Goal: Task Accomplishment & Management: Manage account settings

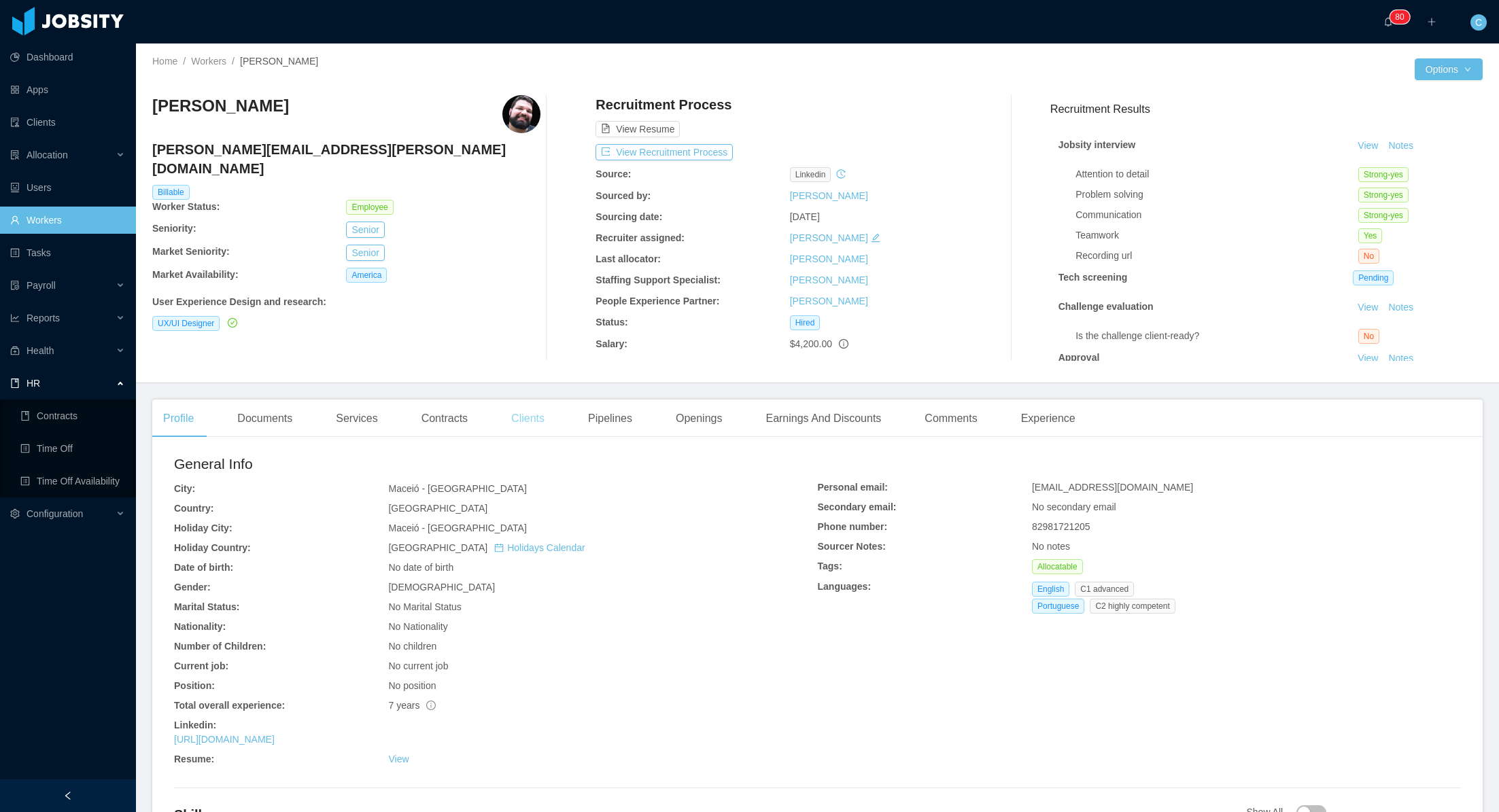
click at [522, 417] on div "Clients" at bounding box center [528, 419] width 55 height 38
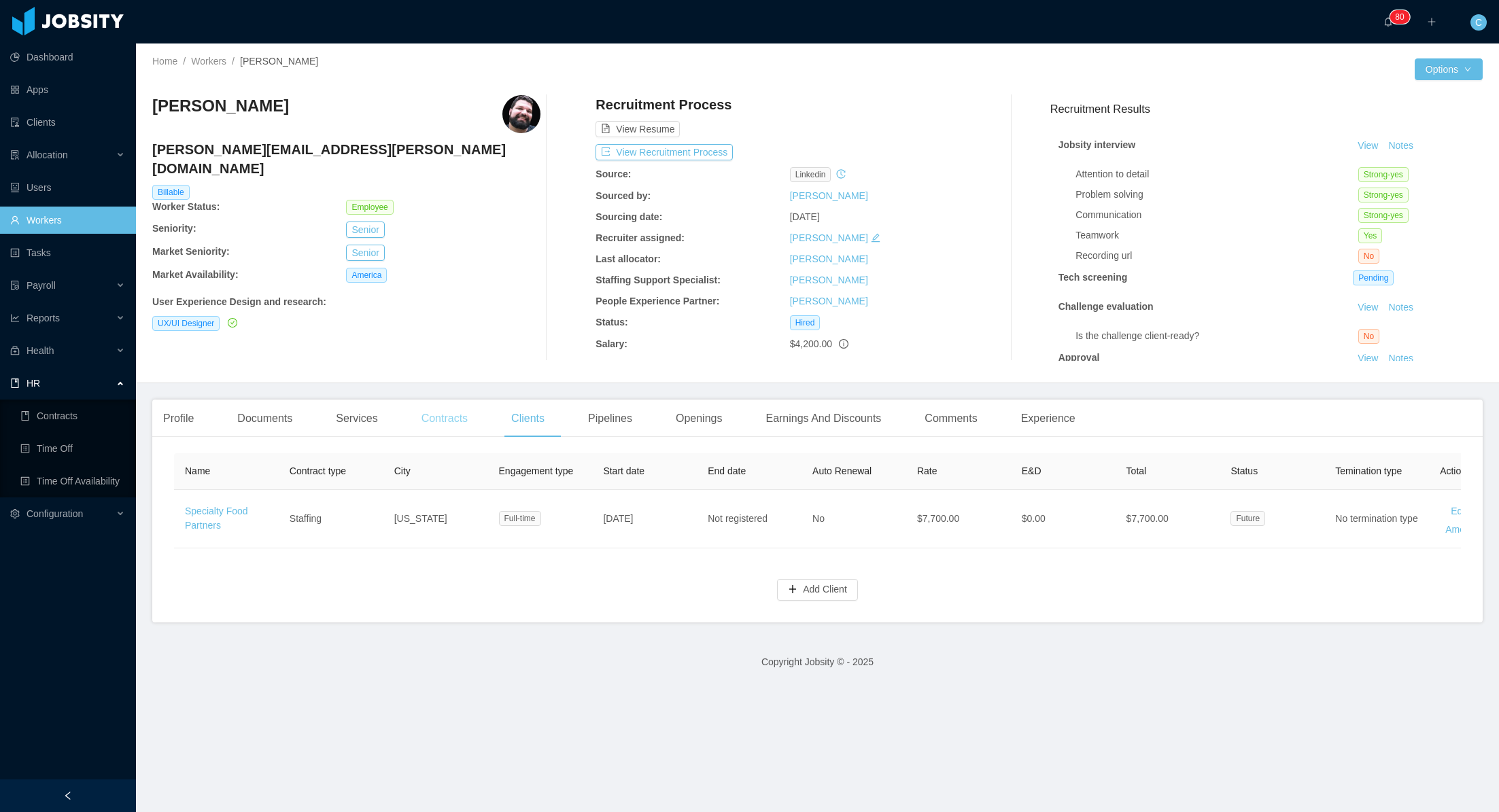
click at [454, 425] on div "Contracts" at bounding box center [444, 419] width 68 height 38
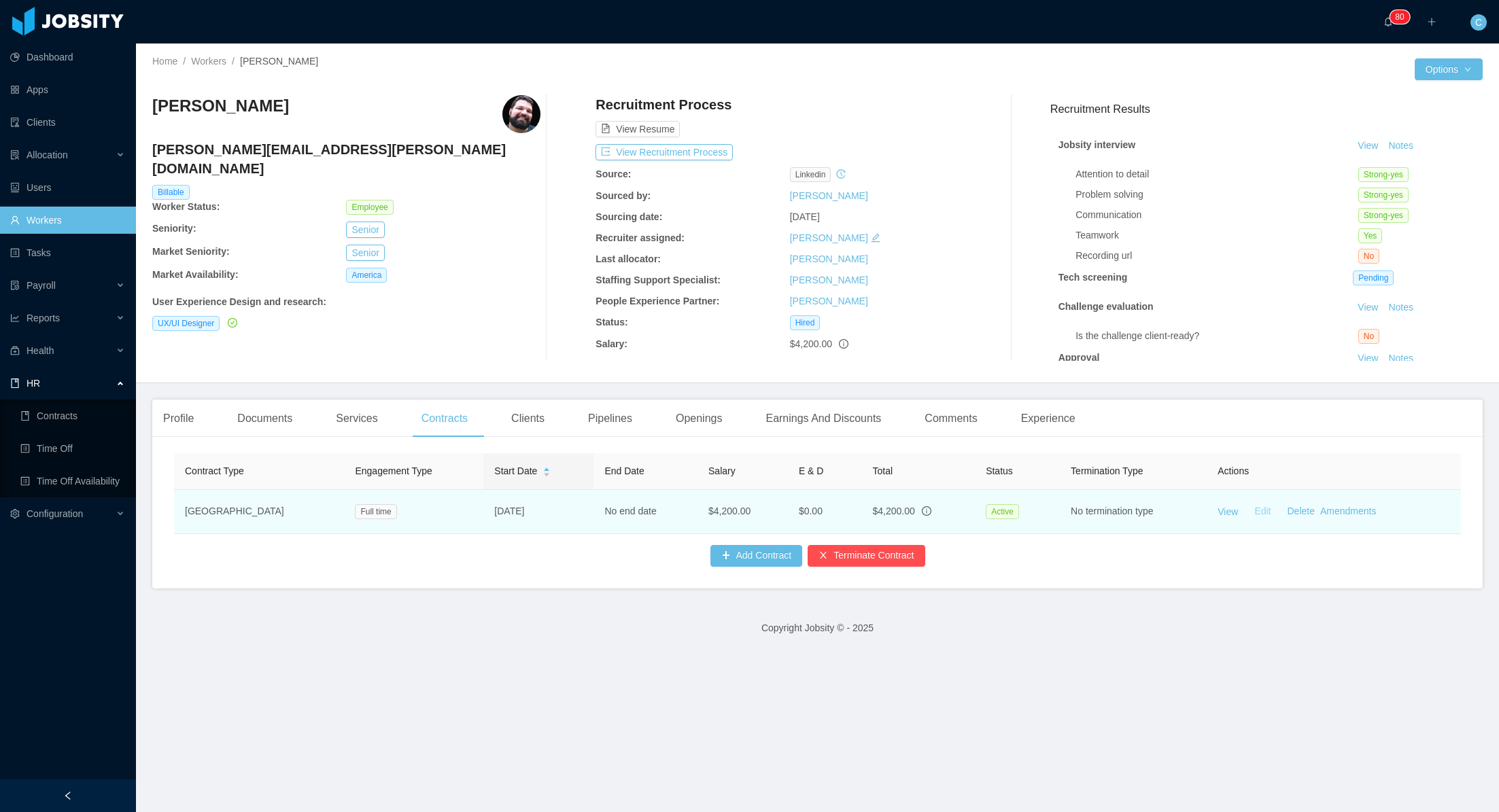
click at [1259, 510] on link "Edit" at bounding box center [1262, 511] width 16 height 11
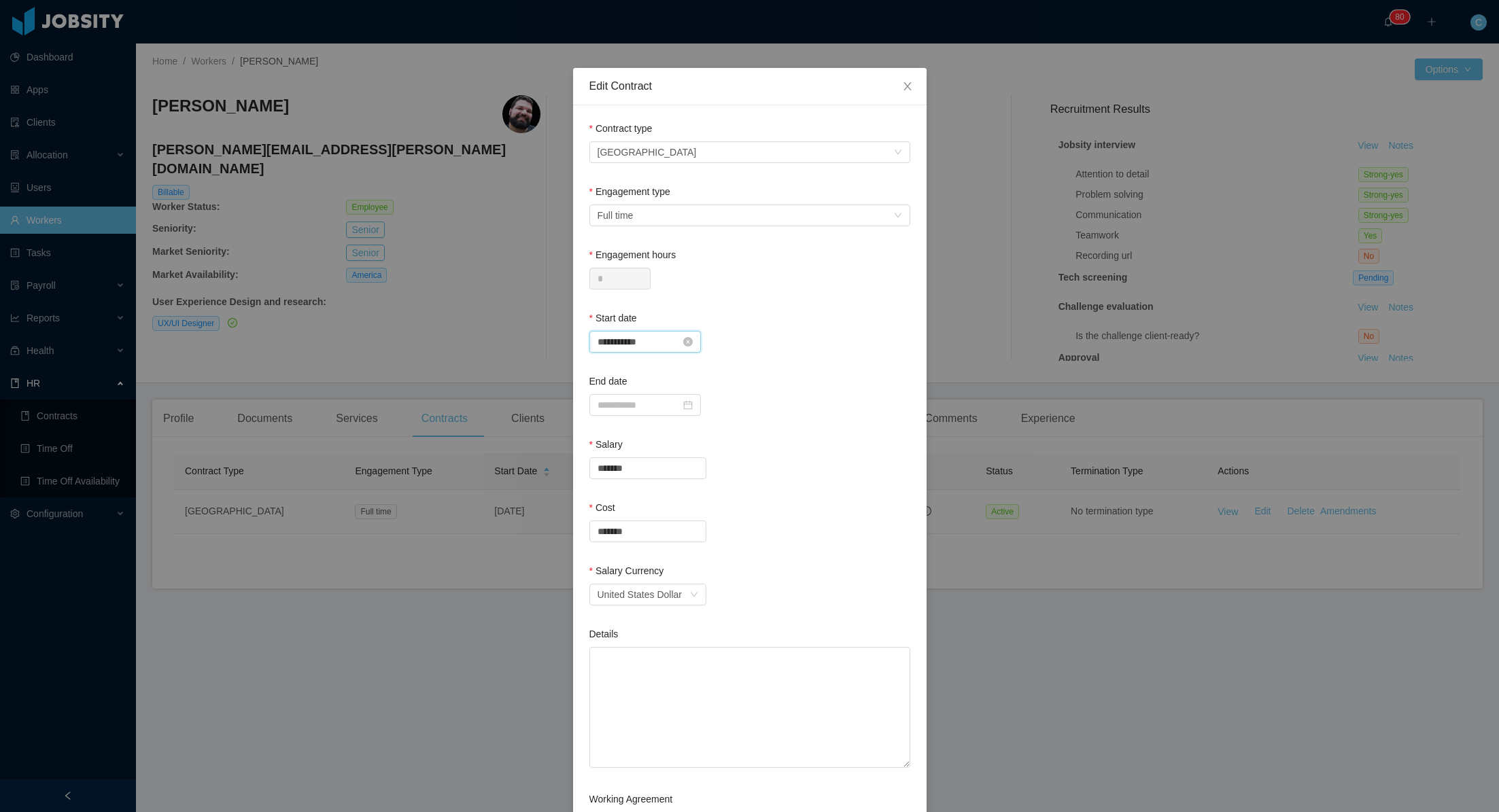
click at [661, 341] on input "**********" at bounding box center [645, 342] width 112 height 22
click at [734, 455] on div "15" at bounding box center [734, 456] width 16 height 16
type input "**********"
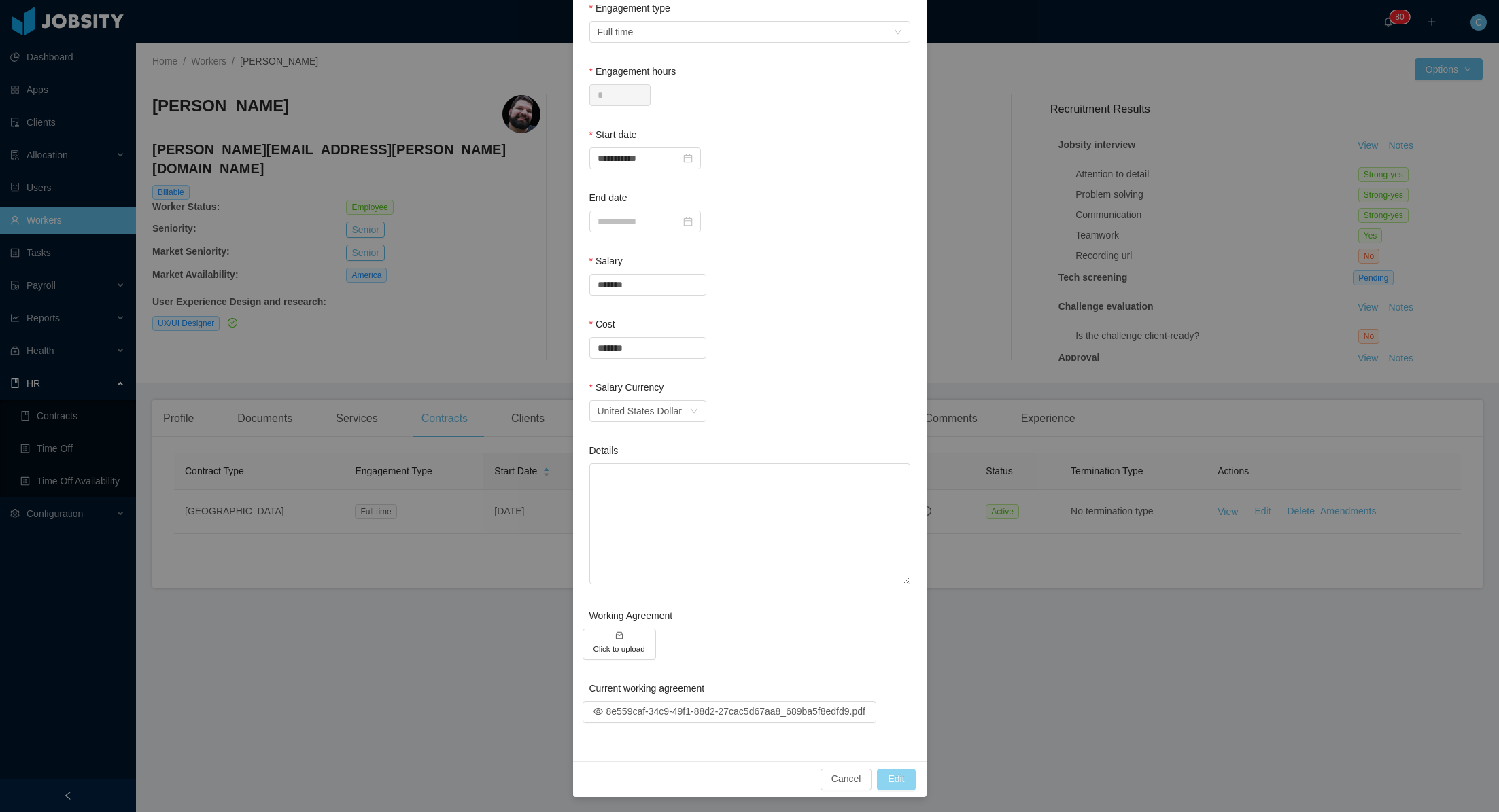
click at [895, 776] on button "Edit" at bounding box center [896, 779] width 38 height 22
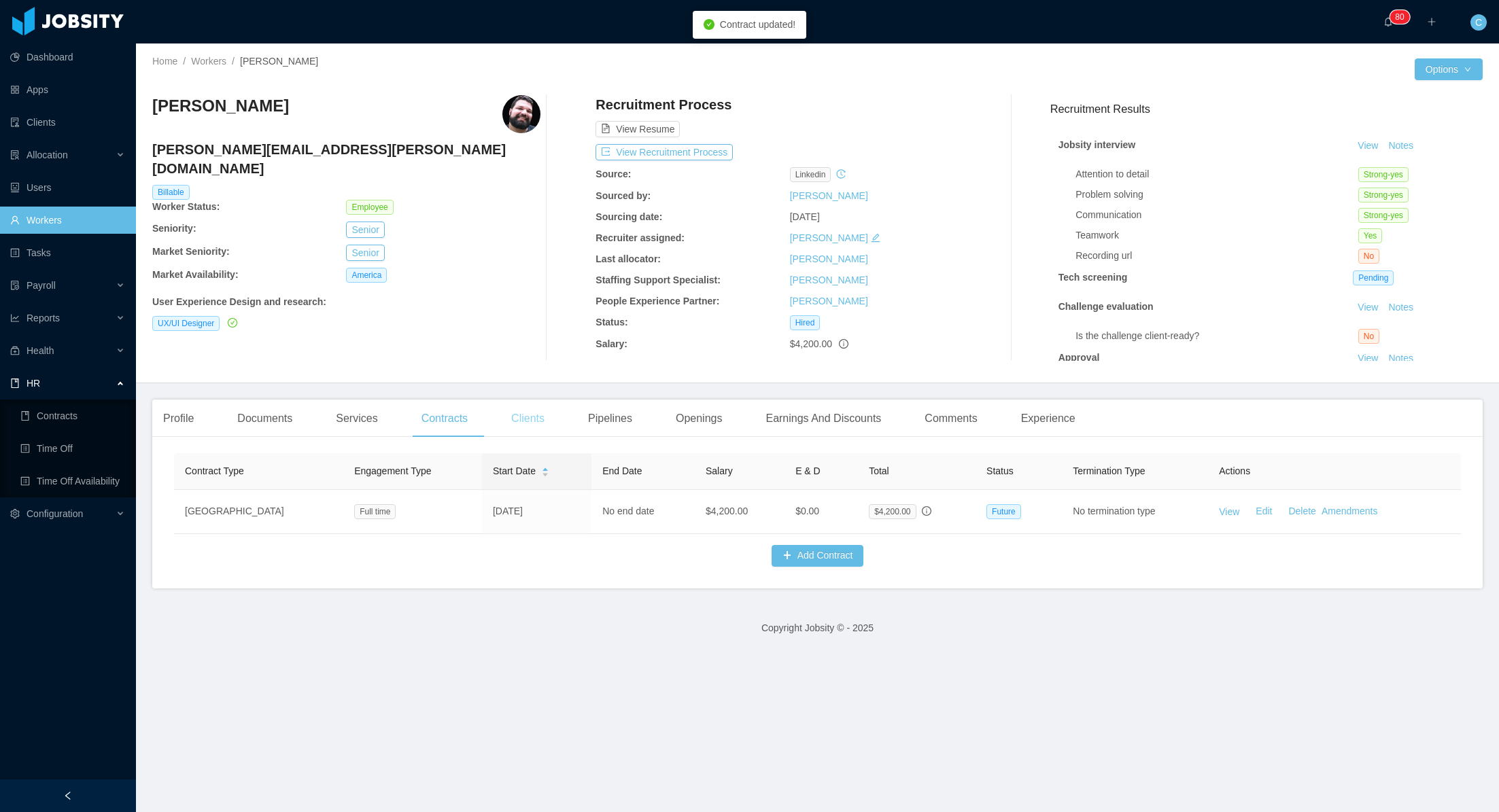
click at [540, 417] on div "Clients" at bounding box center [528, 419] width 55 height 38
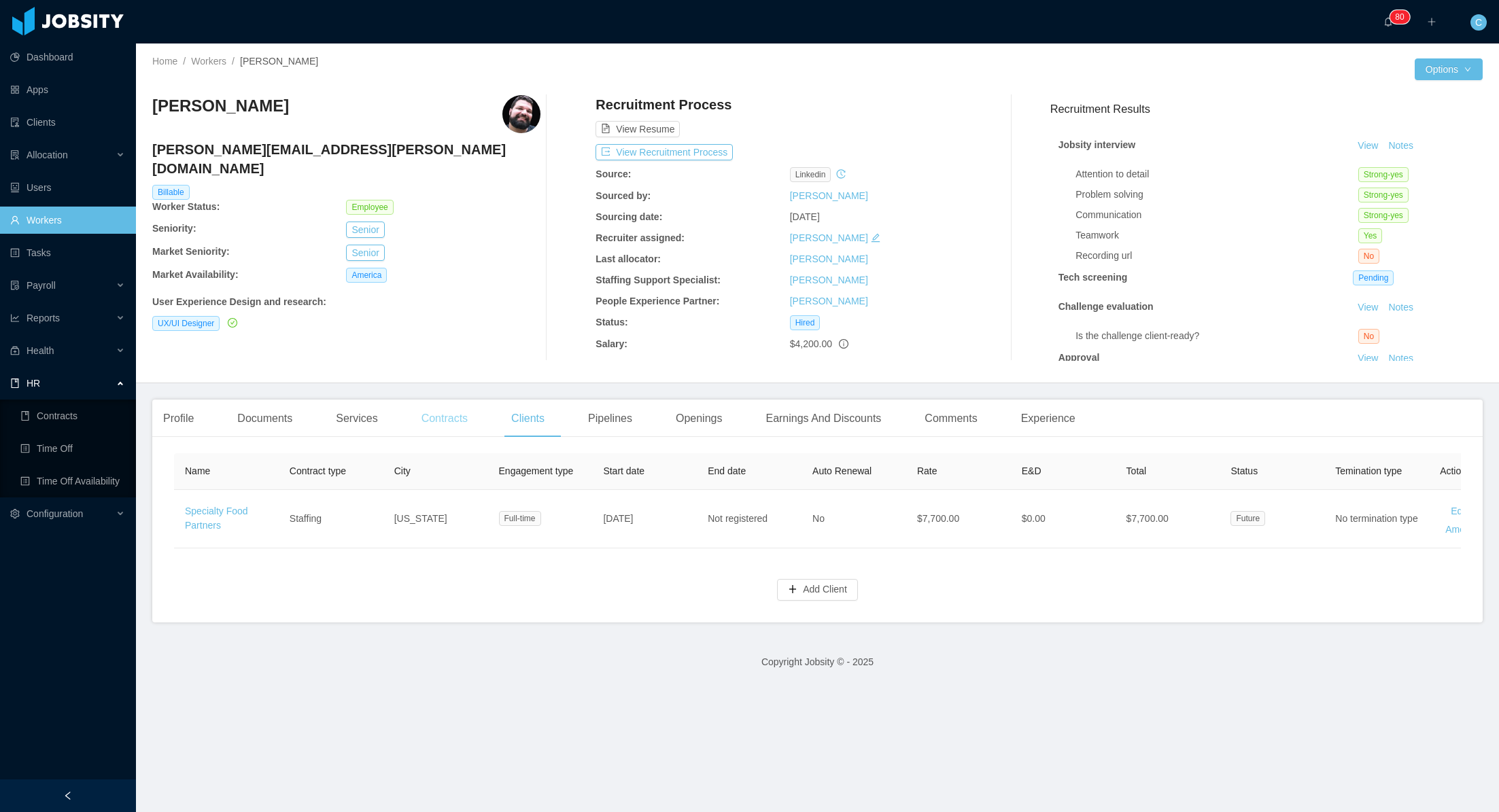
click at [444, 415] on div "Contracts" at bounding box center [444, 419] width 68 height 38
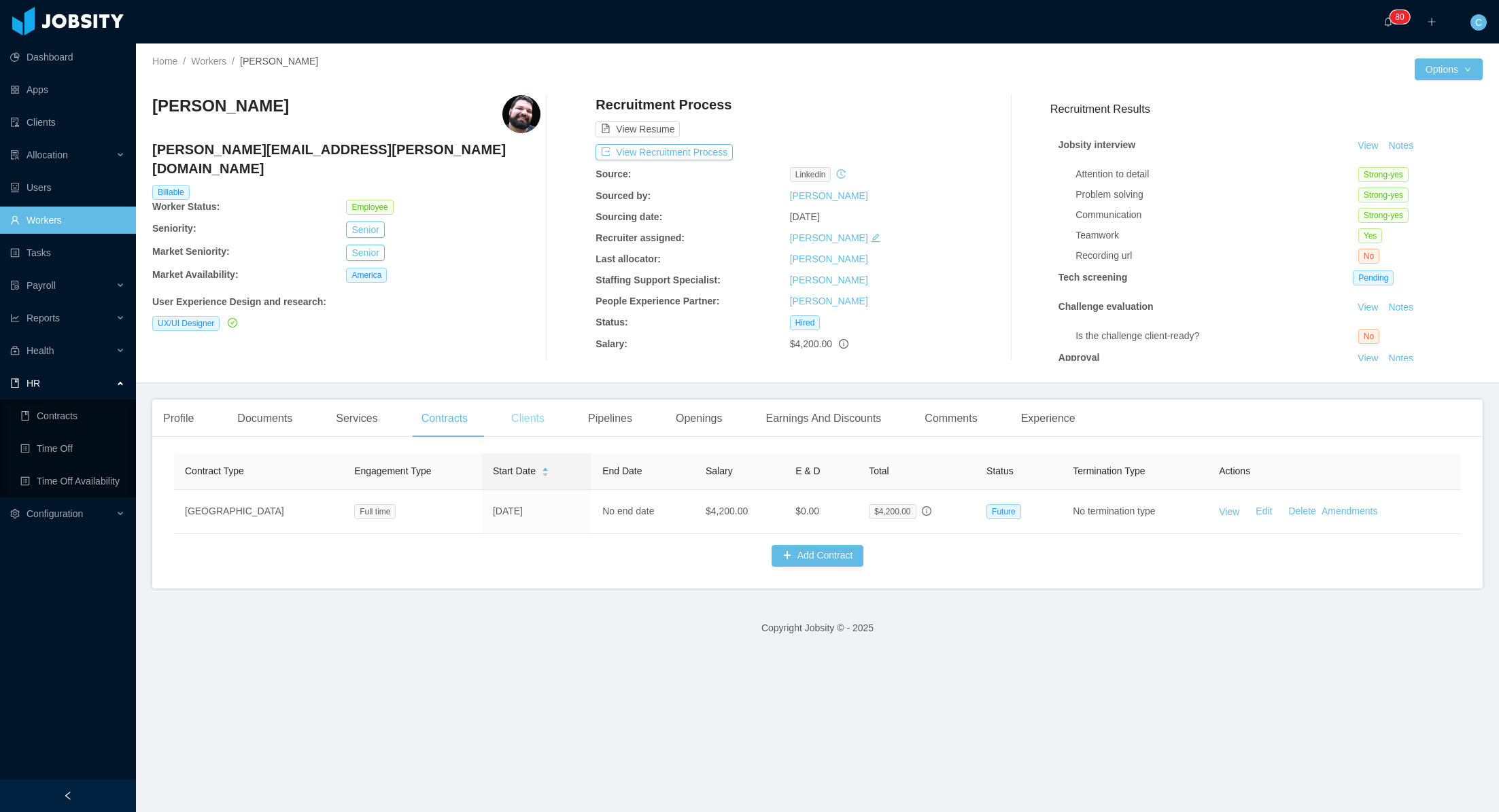
click at [535, 423] on div "Clients" at bounding box center [528, 419] width 55 height 38
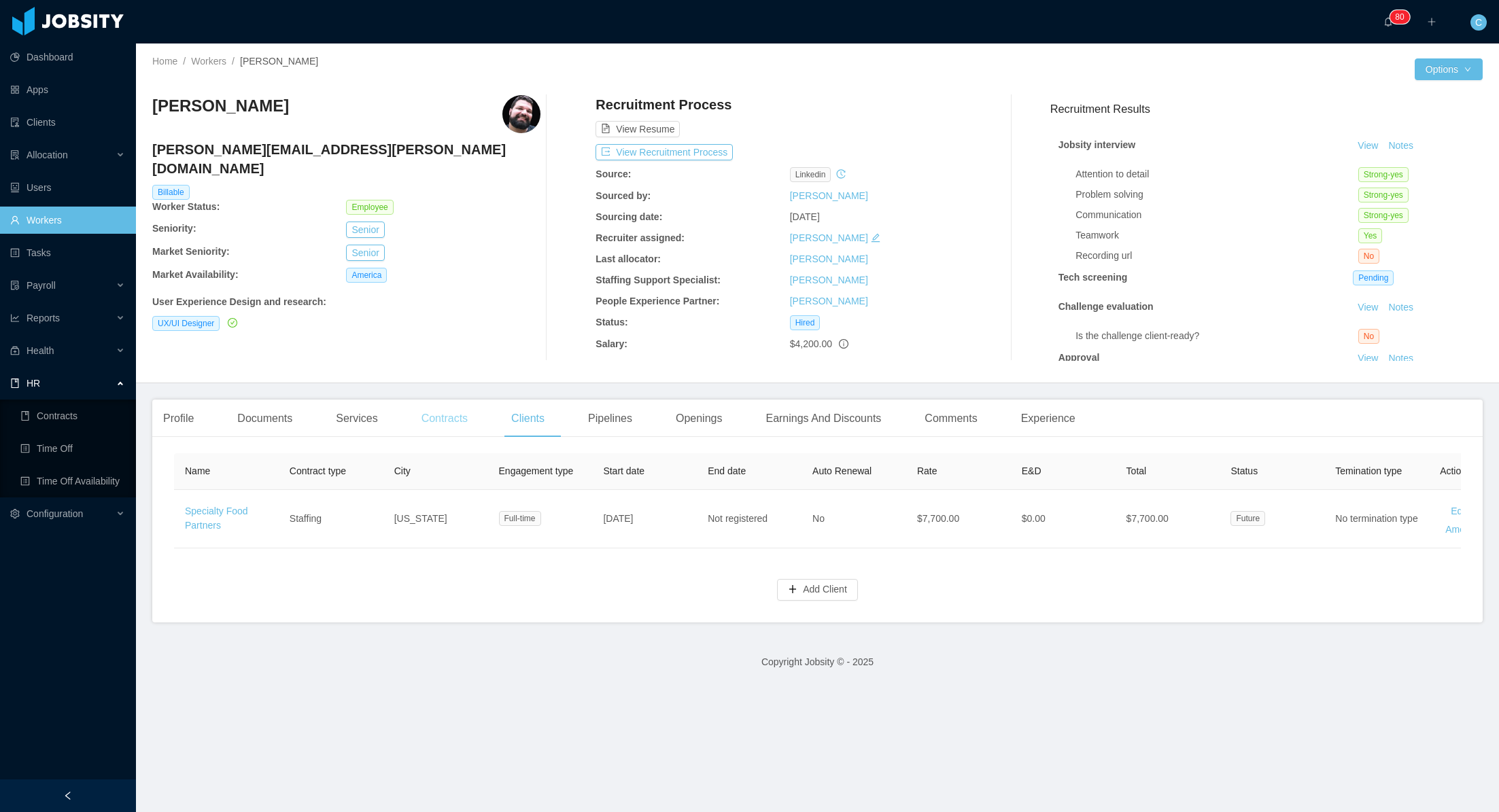
click at [451, 423] on div "Contracts" at bounding box center [444, 419] width 68 height 38
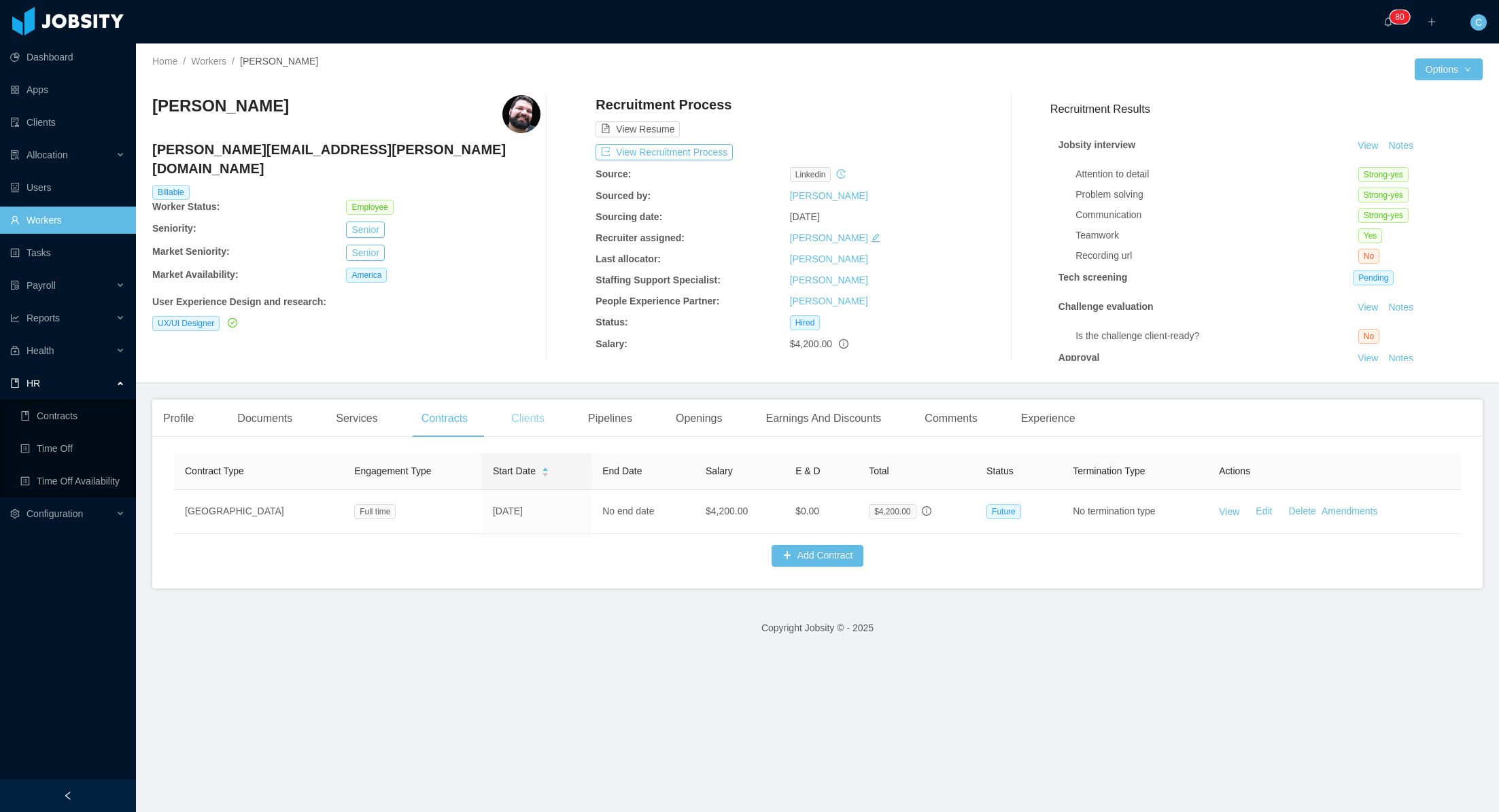
click at [536, 424] on div "Clients" at bounding box center [528, 419] width 55 height 38
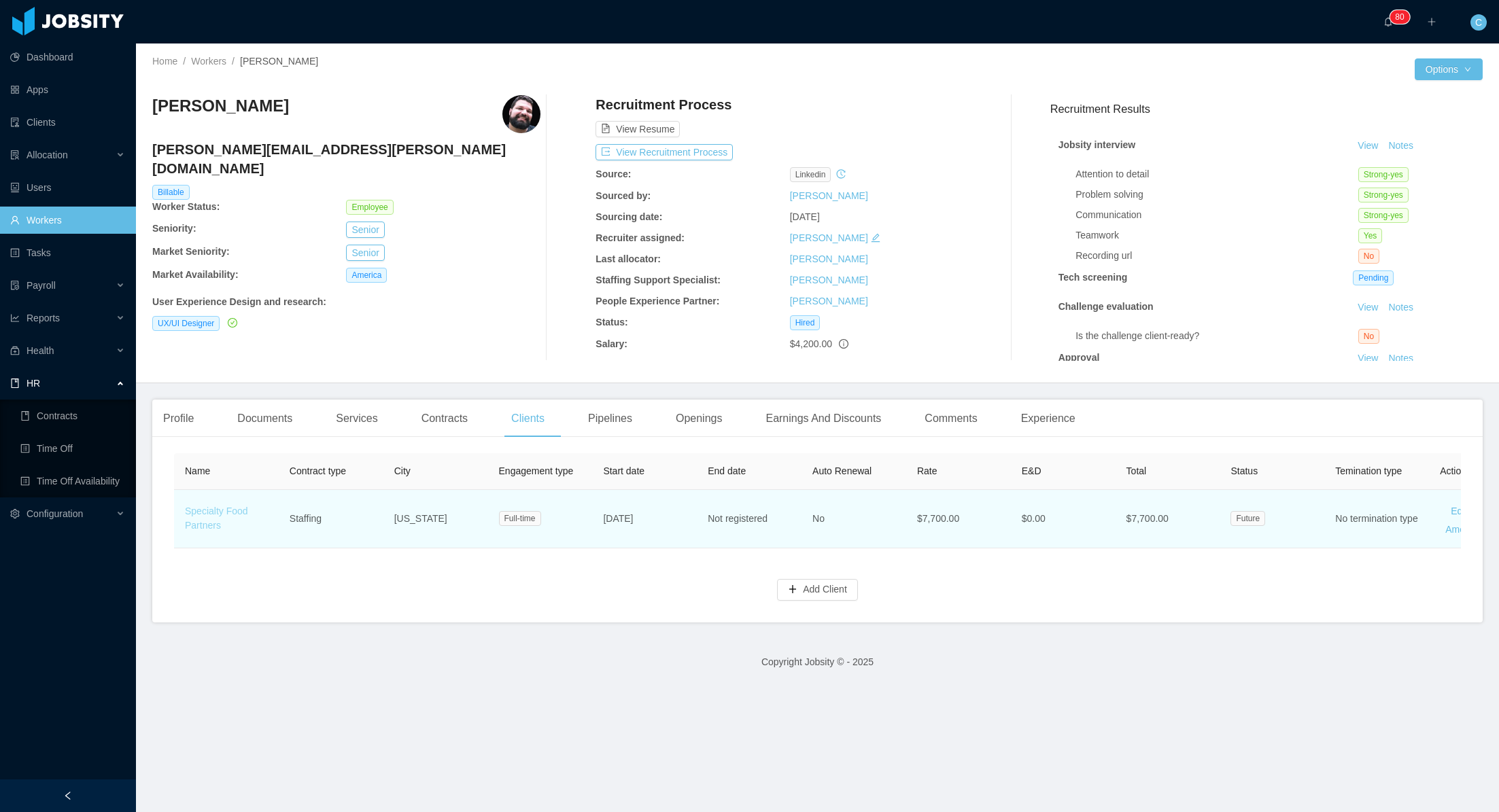
click at [198, 510] on link "Specialty Food Partners" at bounding box center [216, 518] width 63 height 25
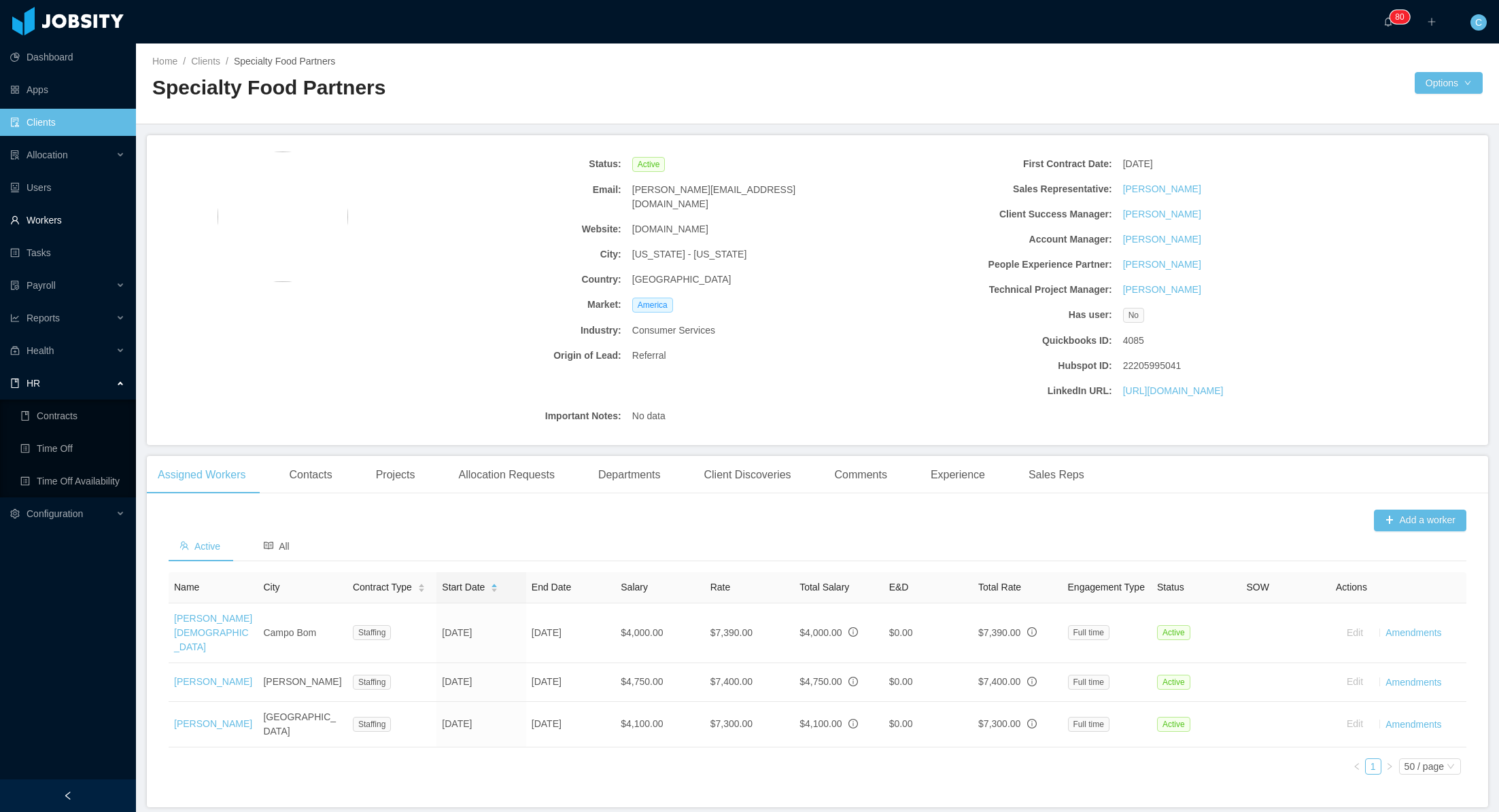
click at [79, 209] on link "Workers" at bounding box center [68, 220] width 115 height 27
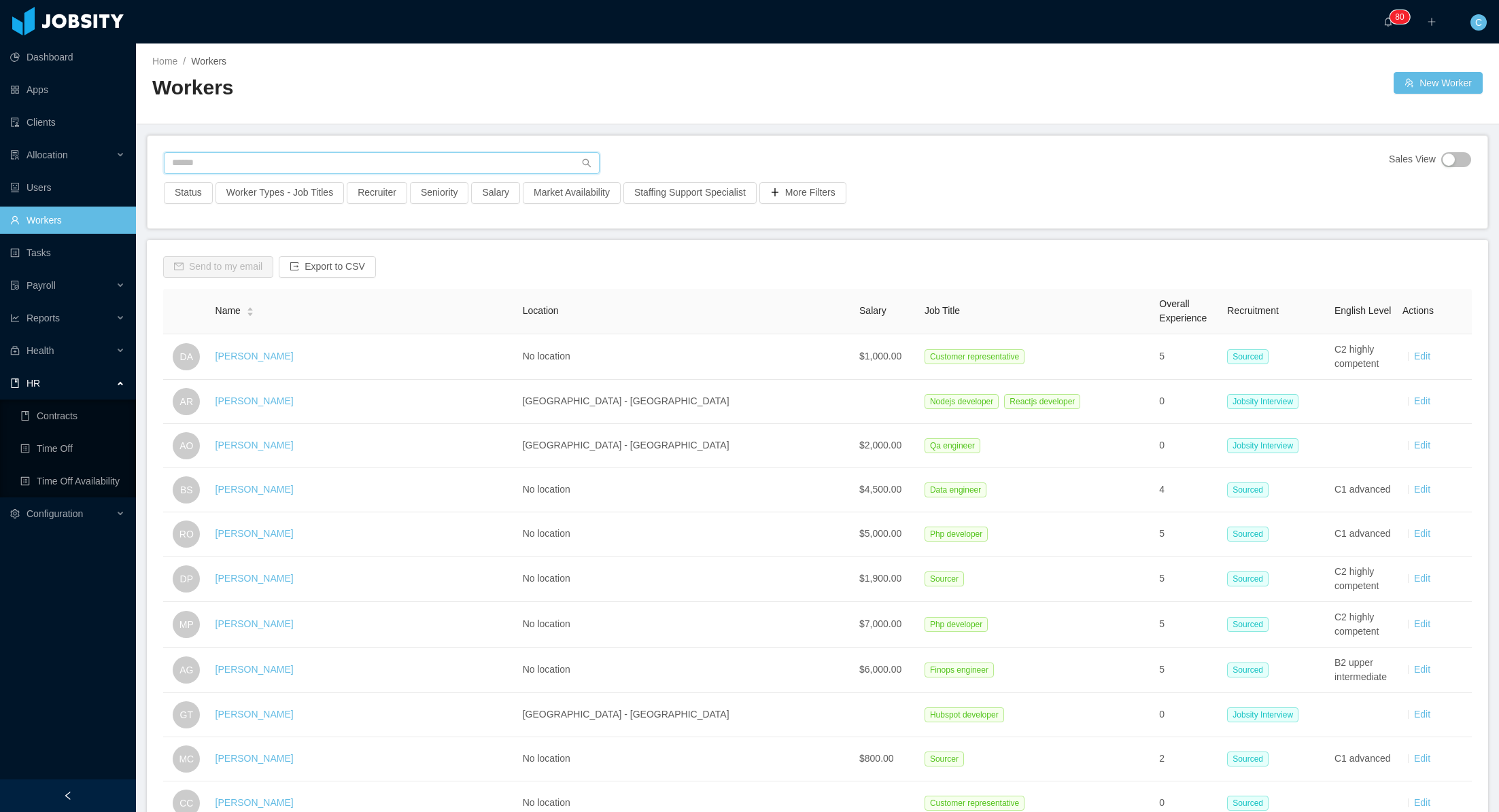
click at [253, 159] on input "text" at bounding box center [381, 163] width 435 height 22
type input "**********"
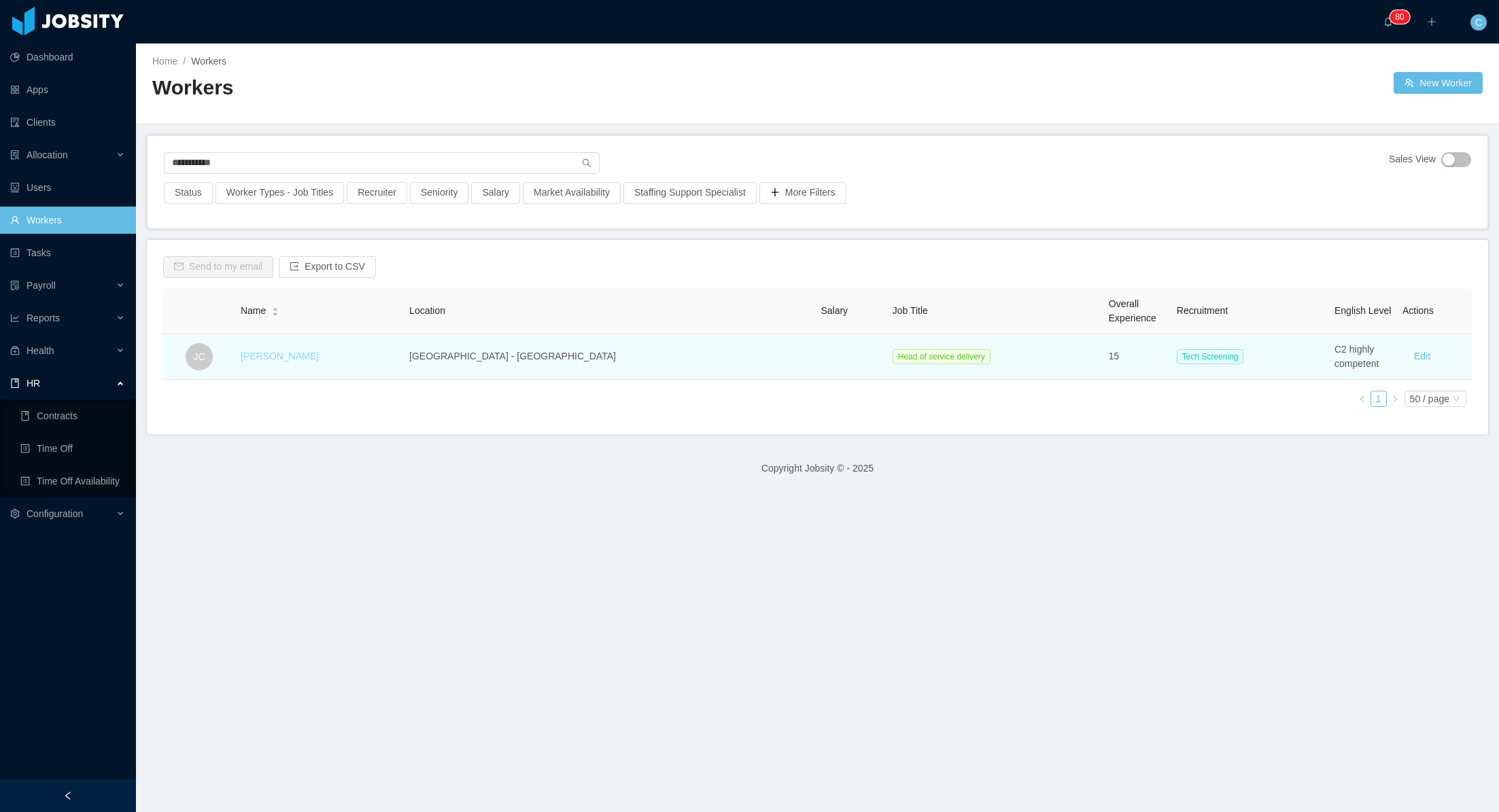
click at [283, 357] on link "[PERSON_NAME]" at bounding box center [280, 356] width 78 height 11
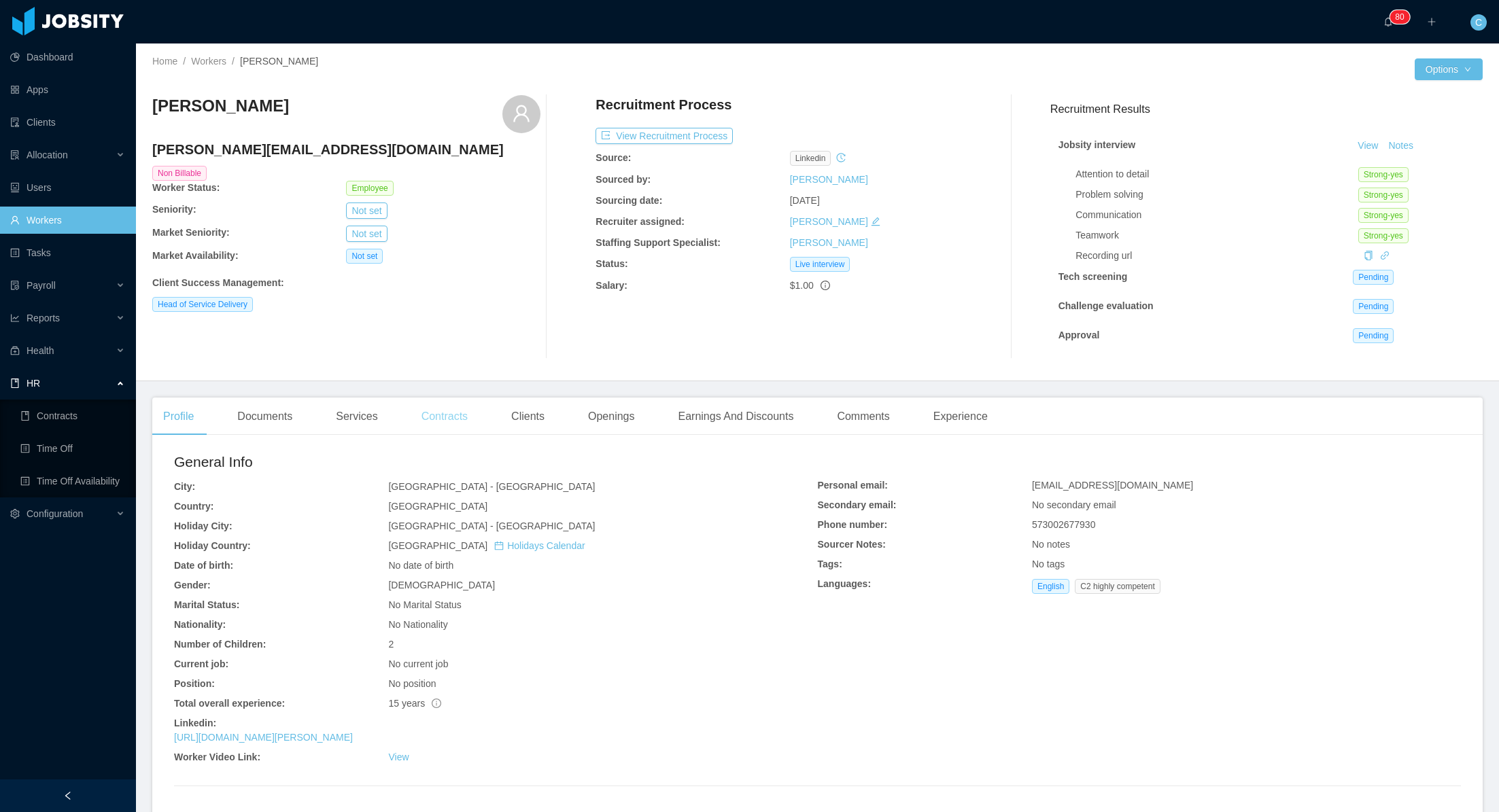
click at [464, 423] on div "Contracts" at bounding box center [444, 417] width 68 height 38
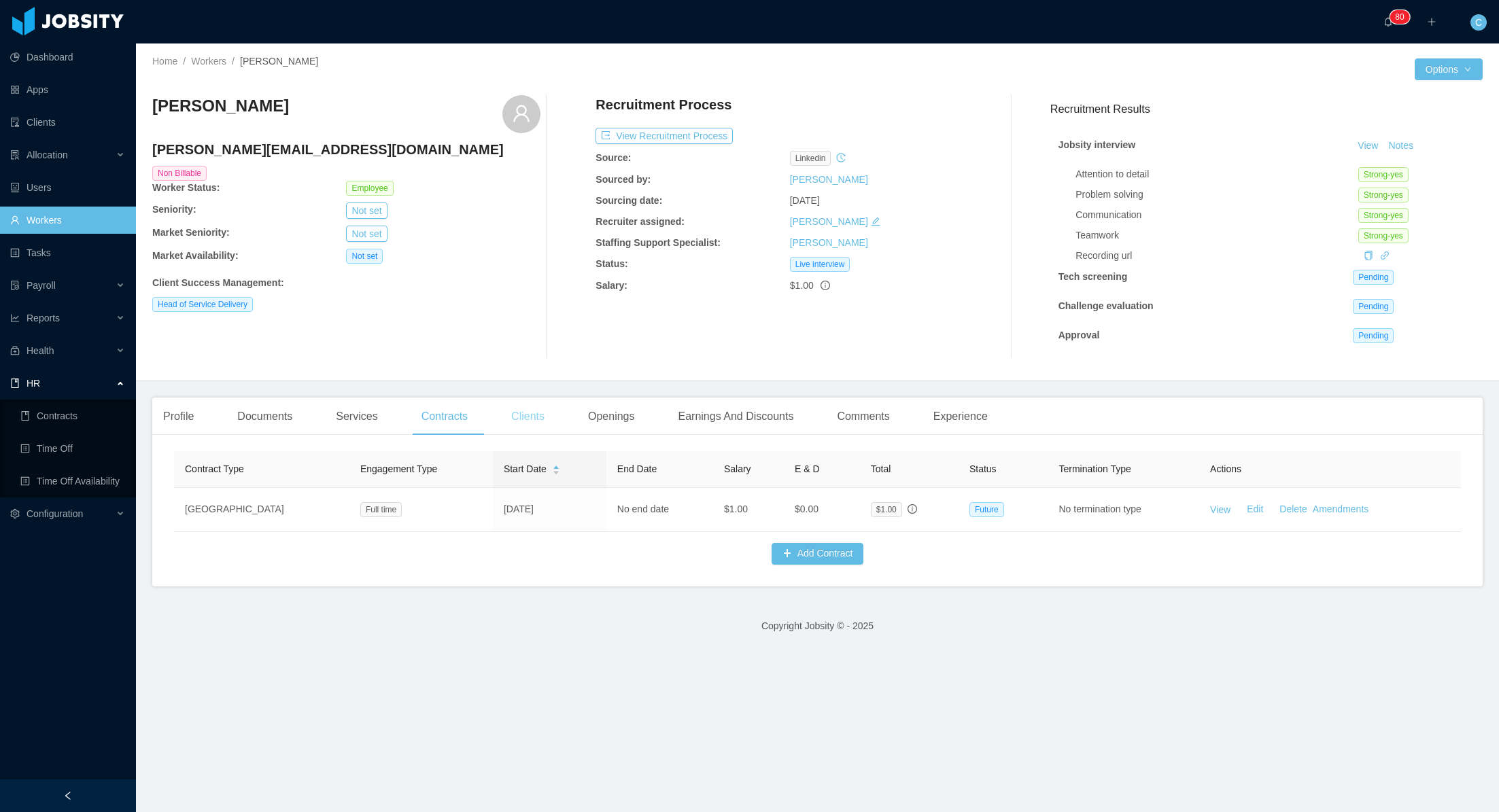
click at [533, 425] on div "Clients" at bounding box center [528, 417] width 55 height 38
